Goal: Task Accomplishment & Management: Manage account settings

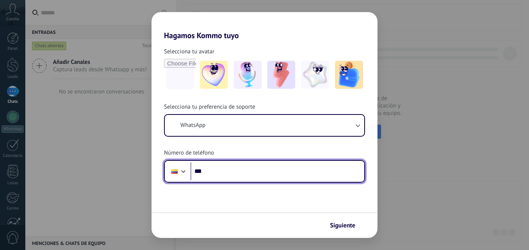
click at [230, 173] on input "***" at bounding box center [277, 171] width 174 height 18
click at [231, 168] on input "***" at bounding box center [277, 171] width 174 height 18
type input "**********"
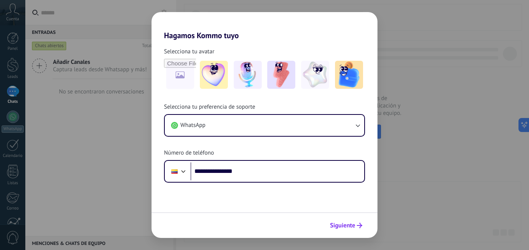
click at [351, 226] on span "Siguiente" at bounding box center [342, 225] width 25 height 5
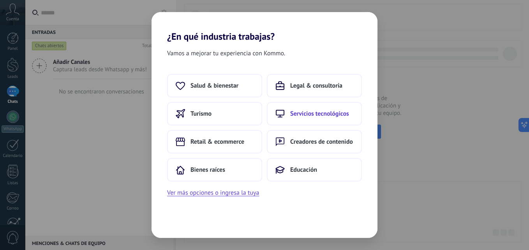
click at [328, 116] on span "Servicios tecnológicos" at bounding box center [319, 114] width 59 height 8
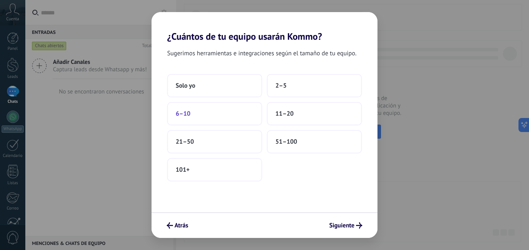
click at [226, 113] on button "6–10" at bounding box center [214, 113] width 95 height 23
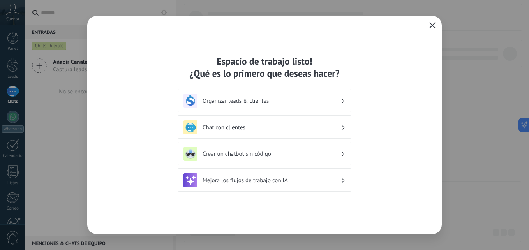
click at [293, 179] on h3 "Mejora los flujos de trabajo con IA" at bounding box center [272, 180] width 138 height 7
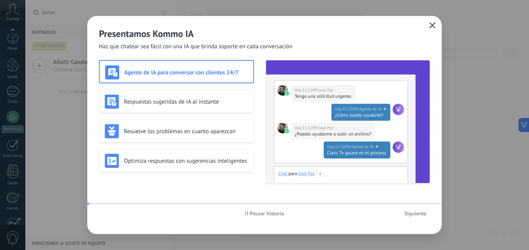
scroll to position [74, 0]
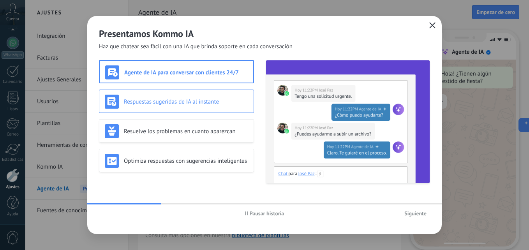
click at [209, 103] on h3 "Respuestas sugeridas de IA al instante" at bounding box center [186, 101] width 124 height 7
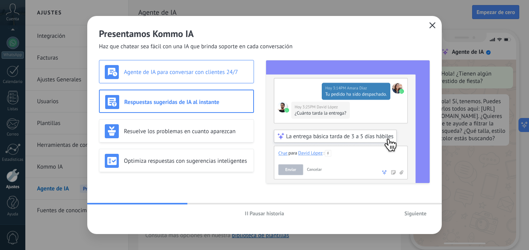
click at [224, 76] on div "Agente de IA para conversar con clientes 24/7" at bounding box center [176, 72] width 143 height 14
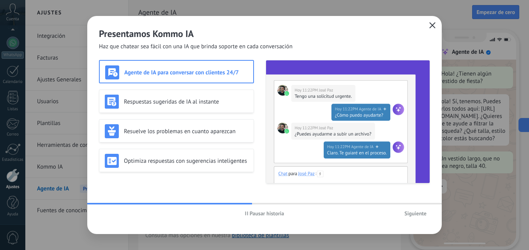
click at [417, 213] on span "Siguiente" at bounding box center [415, 213] width 22 height 5
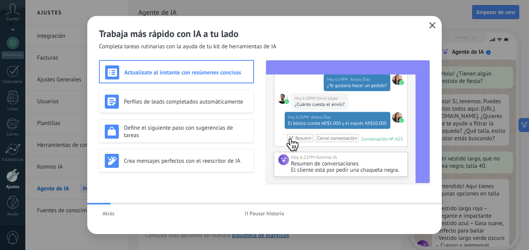
scroll to position [23, 0]
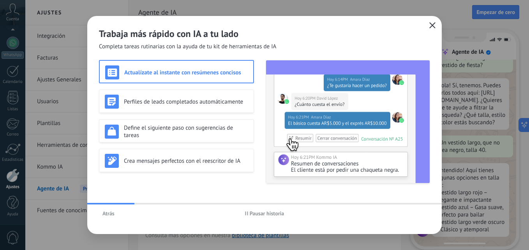
click at [210, 113] on div "Actualízate al instante con resúmenes concisos Perfiles de leads completados au…" at bounding box center [176, 121] width 155 height 123
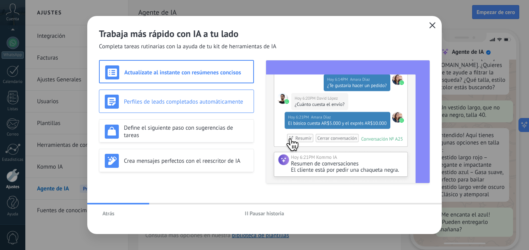
drag, startPoint x: 210, startPoint y: 113, endPoint x: 176, endPoint y: 104, distance: 35.8
click at [176, 104] on h3 "Perfiles de leads completados automáticamente" at bounding box center [186, 101] width 124 height 7
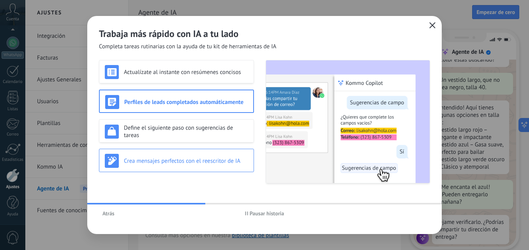
scroll to position [93, 0]
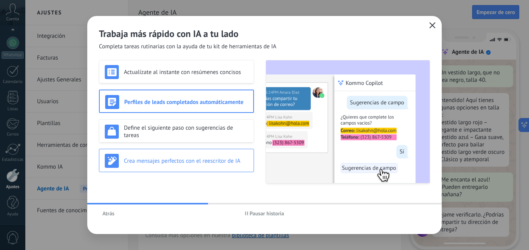
click at [198, 154] on div "Crea mensajes perfectos con el reescritor de IA" at bounding box center [176, 161] width 143 height 14
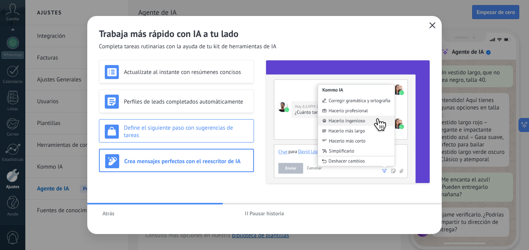
click at [202, 138] on h3 "Define el siguiente paso con sugerencias de tareas" at bounding box center [186, 131] width 124 height 15
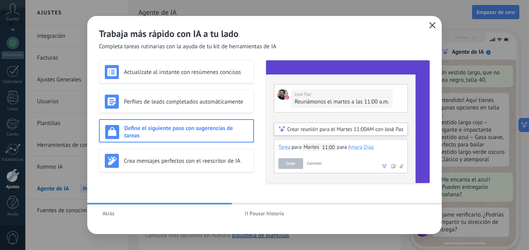
click at [206, 114] on div "Actualízate al instante con resúmenes concisos Perfiles de leads completados au…" at bounding box center [176, 121] width 155 height 123
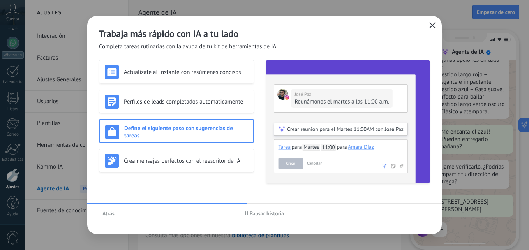
scroll to position [141, 0]
click at [431, 27] on use "button" at bounding box center [433, 25] width 6 height 6
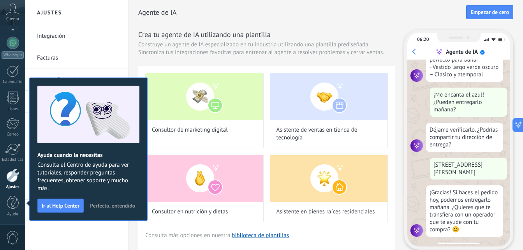
scroll to position [179, 0]
click at [116, 207] on span "Perfecto, entendido" at bounding box center [112, 205] width 45 height 5
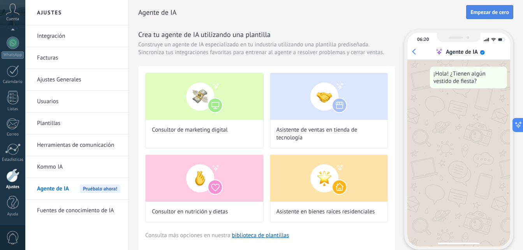
scroll to position [0, 0]
click at [495, 12] on span "Empezar de cero" at bounding box center [490, 11] width 39 height 5
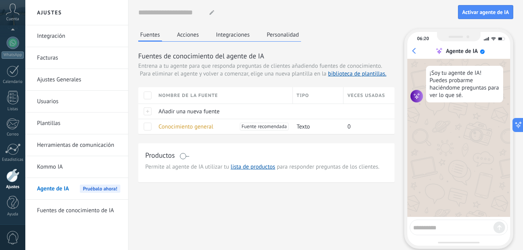
click at [178, 33] on button "Acciones" at bounding box center [188, 35] width 26 height 12
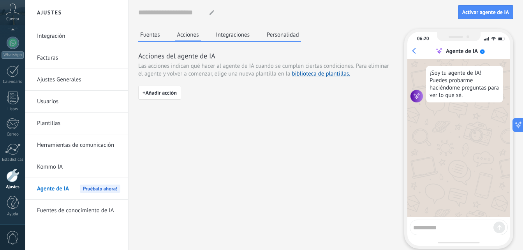
click at [226, 33] on button "Integraciones" at bounding box center [233, 35] width 38 height 12
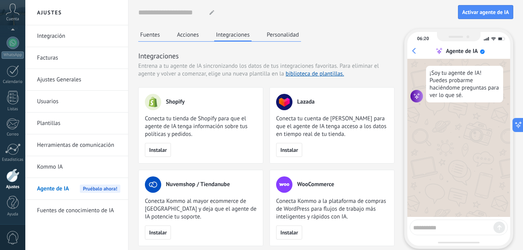
click at [270, 33] on button "Personalidad" at bounding box center [283, 35] width 36 height 12
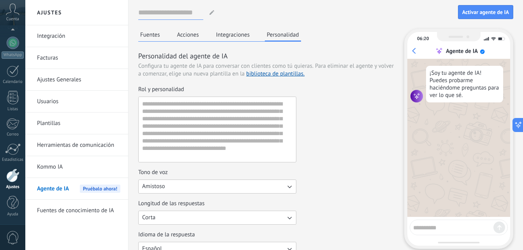
click at [187, 8] on input at bounding box center [170, 12] width 65 height 14
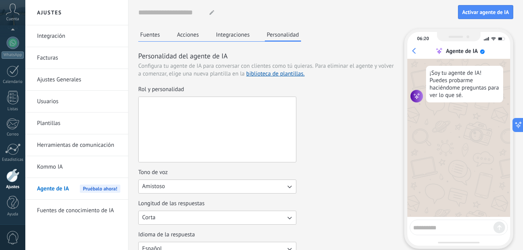
click at [196, 111] on textarea "Rol y personalidad" at bounding box center [217, 129] width 156 height 65
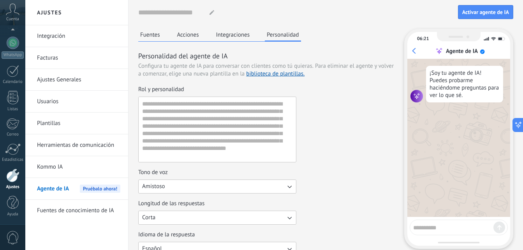
click at [449, 227] on textarea at bounding box center [453, 227] width 80 height 10
type textarea "**********"
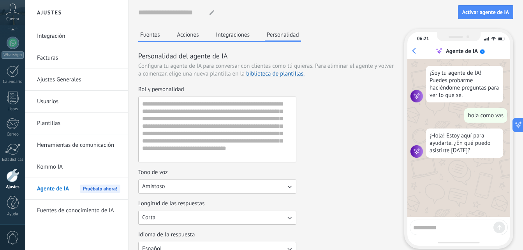
click at [467, 227] on textarea at bounding box center [453, 227] width 80 height 10
type textarea "**********"
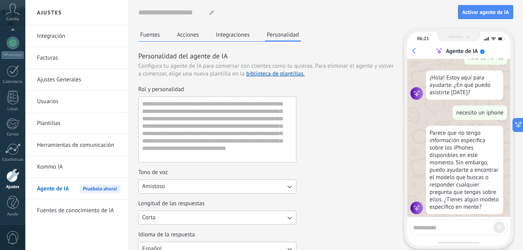
scroll to position [65, 0]
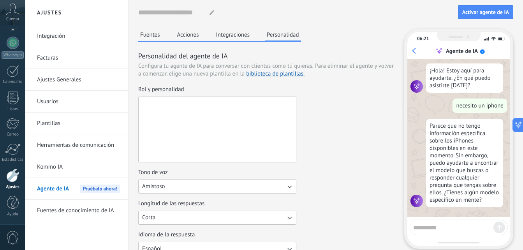
click at [244, 139] on textarea "Rol y personalidad" at bounding box center [217, 129] width 156 height 65
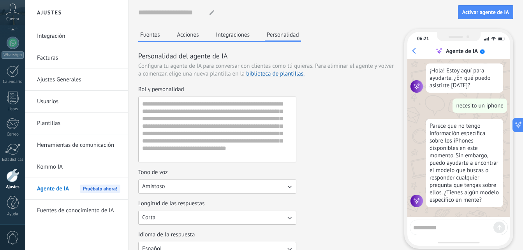
click at [152, 37] on button "Fuentes" at bounding box center [150, 35] width 24 height 12
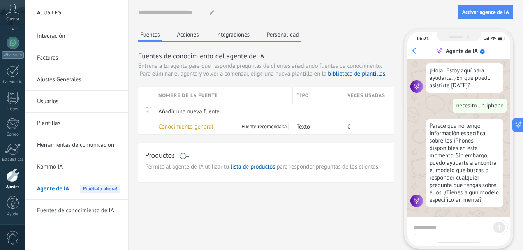
click at [180, 35] on button "Acciones" at bounding box center [188, 35] width 26 height 12
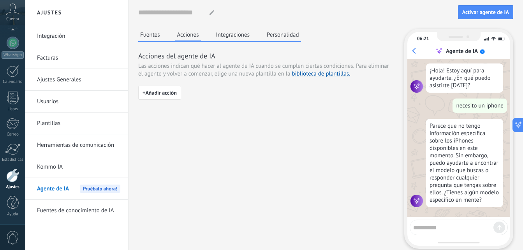
click at [222, 36] on button "Integraciones" at bounding box center [233, 35] width 38 height 12
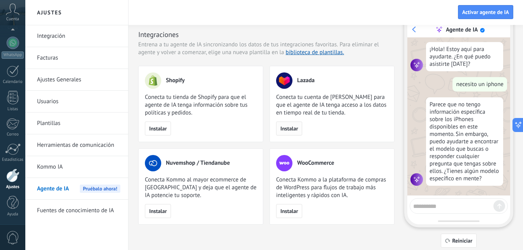
scroll to position [0, 0]
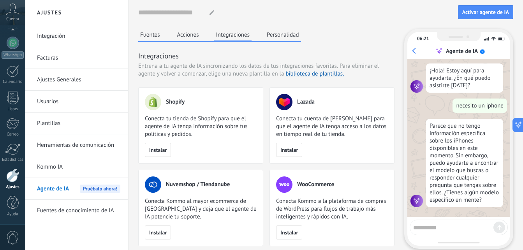
click at [283, 38] on button "Personalidad" at bounding box center [283, 35] width 36 height 12
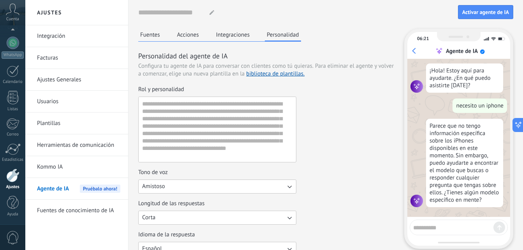
click at [106, 185] on span "Pruébalo ahora!" at bounding box center [100, 189] width 41 height 8
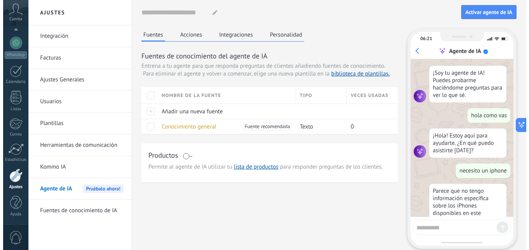
scroll to position [65, 0]
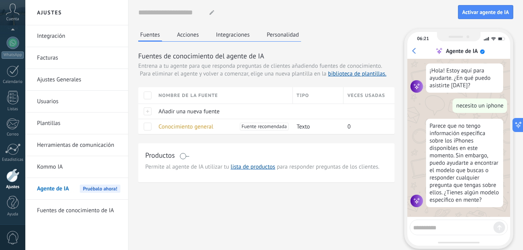
click at [189, 157] on div "Productos" at bounding box center [266, 155] width 242 height 11
click at [185, 156] on span at bounding box center [185, 156] width 10 height 6
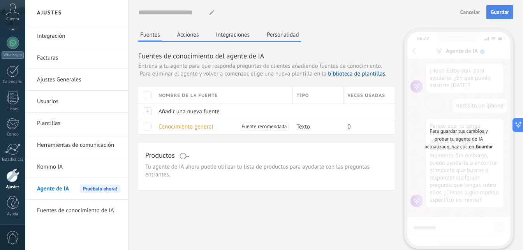
click at [501, 12] on span "Guardar" at bounding box center [500, 11] width 18 height 5
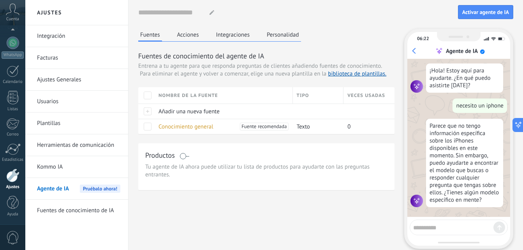
click at [234, 166] on span "Tu agente de IA ahora puede utilizar tu lista de productos para ayudarte con la…" at bounding box center [266, 171] width 242 height 16
click at [170, 110] on span "Añadir una nueva fuente" at bounding box center [189, 111] width 61 height 7
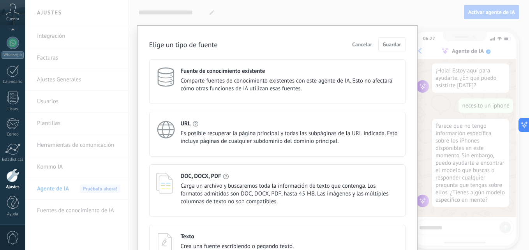
drag, startPoint x: 170, startPoint y: 110, endPoint x: 260, endPoint y: 116, distance: 90.2
click at [260, 116] on div "URL Es posible recuperar la página principal y todas las subpáginas de la URL i…" at bounding box center [277, 134] width 256 height 45
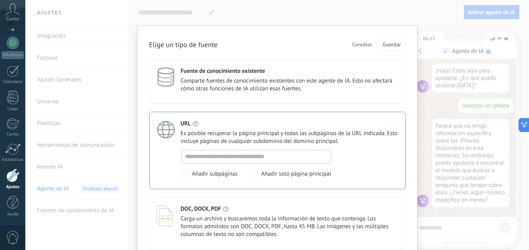
drag, startPoint x: 260, startPoint y: 116, endPoint x: 266, endPoint y: 41, distance: 75.4
click at [266, 41] on div "Elige un tipo de fuente Cancelar Guardar" at bounding box center [277, 44] width 256 height 14
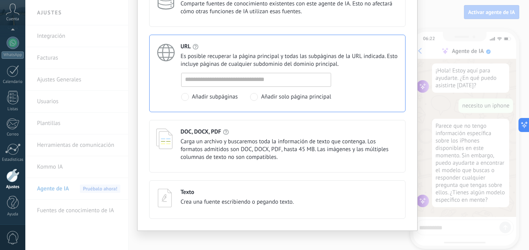
scroll to position [78, 0]
click at [252, 146] on span "Carga un archivo y buscaremos toda la información de texto que contenga. Los fo…" at bounding box center [290, 148] width 218 height 23
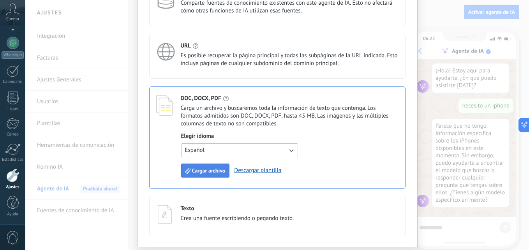
click at [210, 173] on span "Cargar archivo" at bounding box center [208, 170] width 33 height 5
click at [250, 148] on button "Español" at bounding box center [239, 150] width 117 height 14
click at [249, 152] on button "Inglés" at bounding box center [239, 150] width 117 height 14
click at [258, 171] on link "Descargar plantilla" at bounding box center [257, 170] width 47 height 7
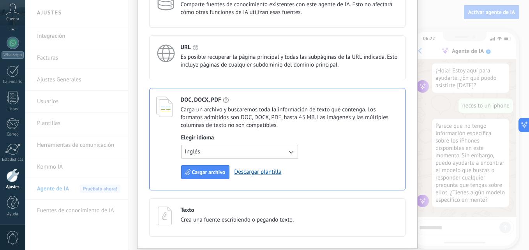
scroll to position [100, 0]
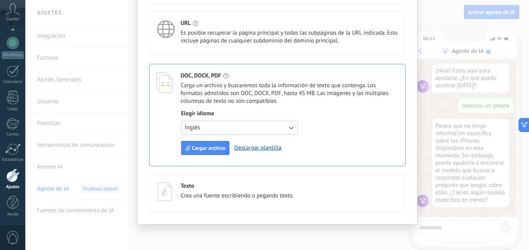
click at [235, 192] on span "Crea una fuente escribiendo o pegando texto." at bounding box center [237, 196] width 113 height 8
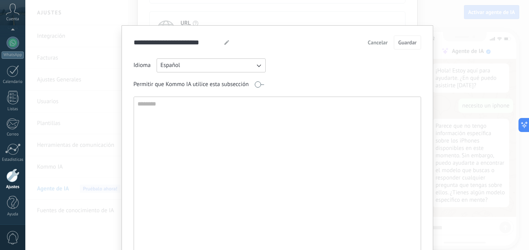
click at [261, 153] on textarea at bounding box center [276, 180] width 285 height 167
type textarea "**********"
click at [412, 40] on span "Guardar" at bounding box center [407, 42] width 18 height 5
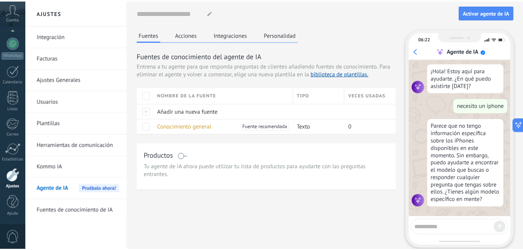
scroll to position [0, 0]
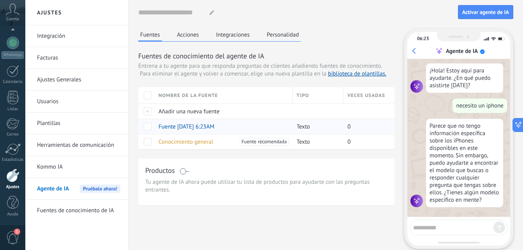
click at [147, 122] on div at bounding box center [146, 126] width 16 height 15
click at [147, 125] on span at bounding box center [148, 127] width 8 height 8
click at [467, 229] on textarea at bounding box center [453, 227] width 80 height 10
type textarea "**********"
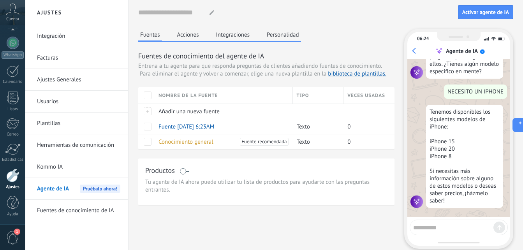
scroll to position [194, 0]
click at [453, 226] on textarea at bounding box center [453, 227] width 80 height 10
type textarea "**********"
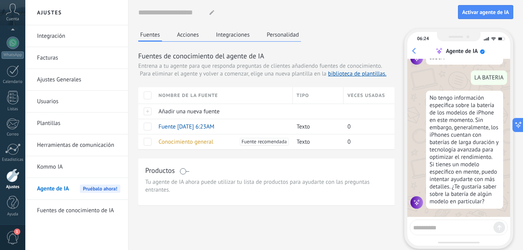
scroll to position [338, 0]
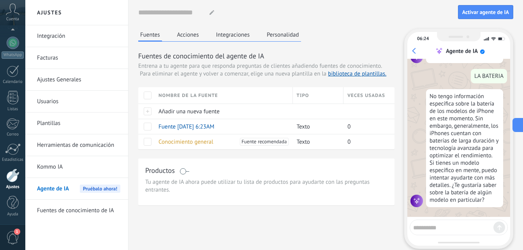
click at [241, 40] on button "Integraciones" at bounding box center [233, 35] width 38 height 12
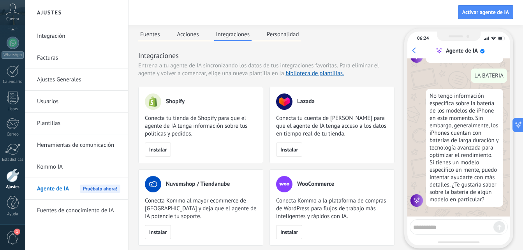
scroll to position [0, 0]
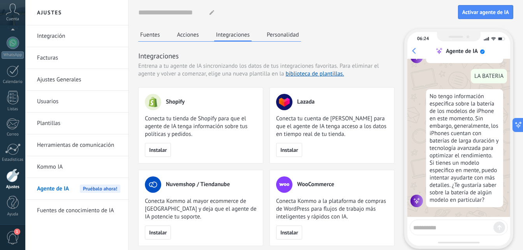
click at [286, 35] on button "Personalidad" at bounding box center [283, 35] width 36 height 12
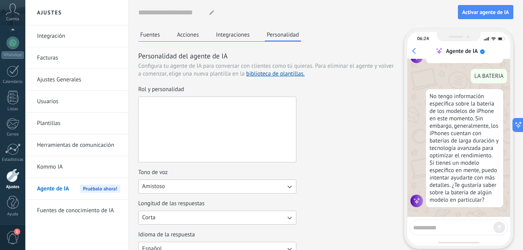
click at [175, 120] on textarea "Rol y personalidad" at bounding box center [217, 129] width 156 height 65
drag, startPoint x: 272, startPoint y: 132, endPoint x: 275, endPoint y: 129, distance: 4.1
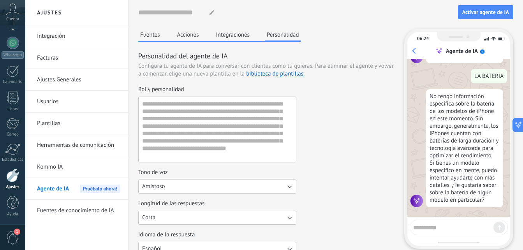
click at [351, 21] on div "Nombre del agente... Activar agente de [PERSON_NAME]" at bounding box center [325, 12] width 375 height 25
click at [368, 14] on div "Nombre del agente..." at bounding box center [298, 12] width 320 height 14
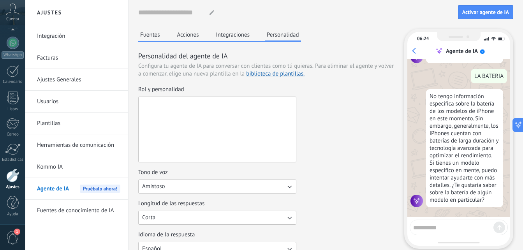
click at [161, 137] on textarea "Rol y personalidad" at bounding box center [217, 129] width 156 height 65
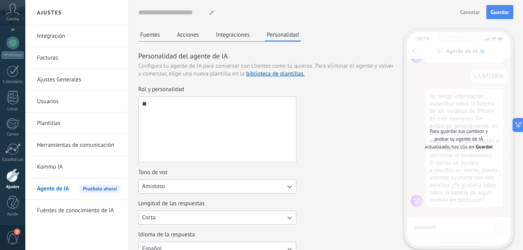
type textarea "*"
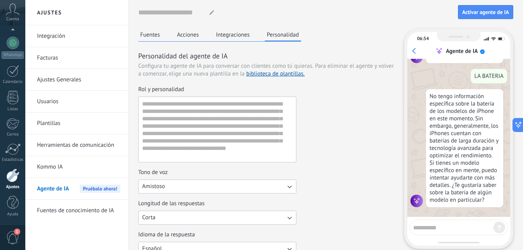
click at [219, 200] on div "Longitud de las respuestas" at bounding box center [217, 204] width 158 height 8
click at [219, 211] on button "Corta" at bounding box center [217, 218] width 158 height 14
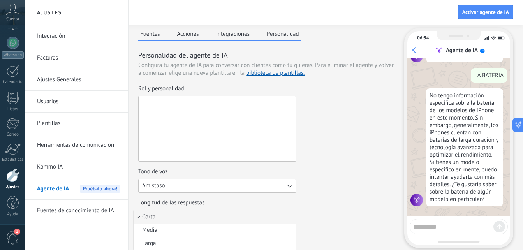
drag, startPoint x: 232, startPoint y: 153, endPoint x: 134, endPoint y: 127, distance: 101.1
click at [134, 127] on div "Nombre del agente... Activar agente de IA Fuentes Acciones Integraciones Person…" at bounding box center [326, 186] width 395 height 374
